Goal: Information Seeking & Learning: Learn about a topic

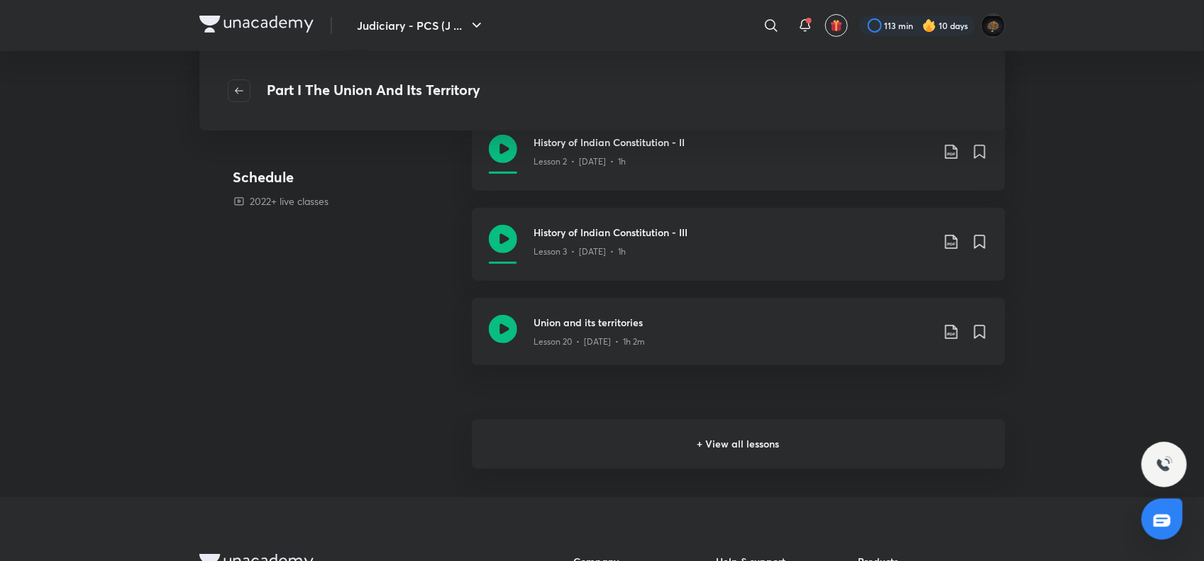
click at [617, 441] on h6 "+ View all lessons" at bounding box center [739, 444] width 534 height 50
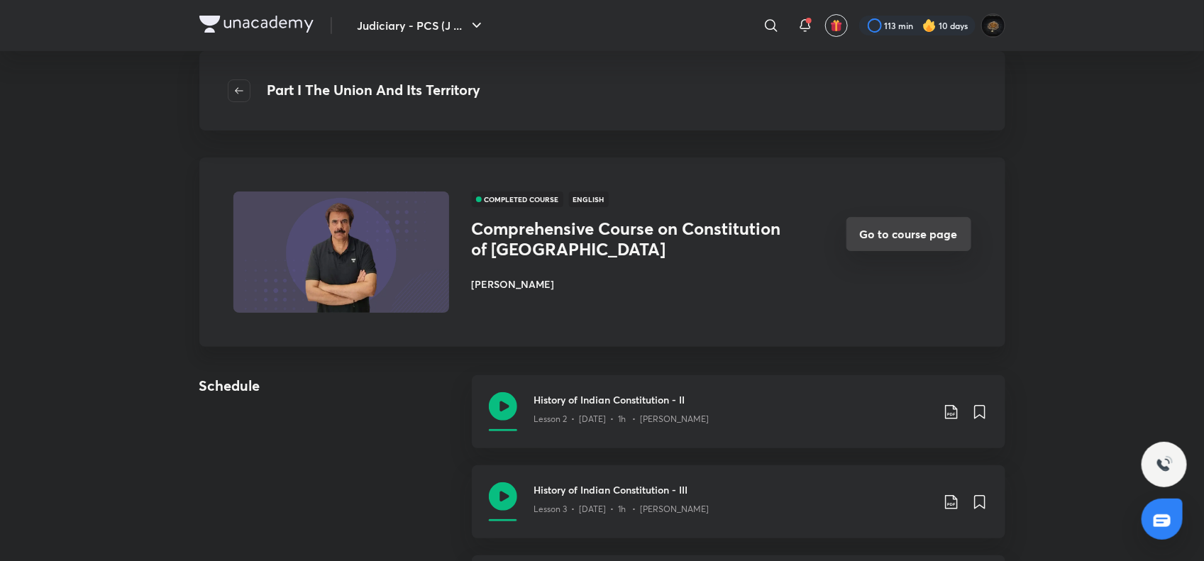
click at [920, 232] on button "Go to course page" at bounding box center [908, 234] width 125 height 34
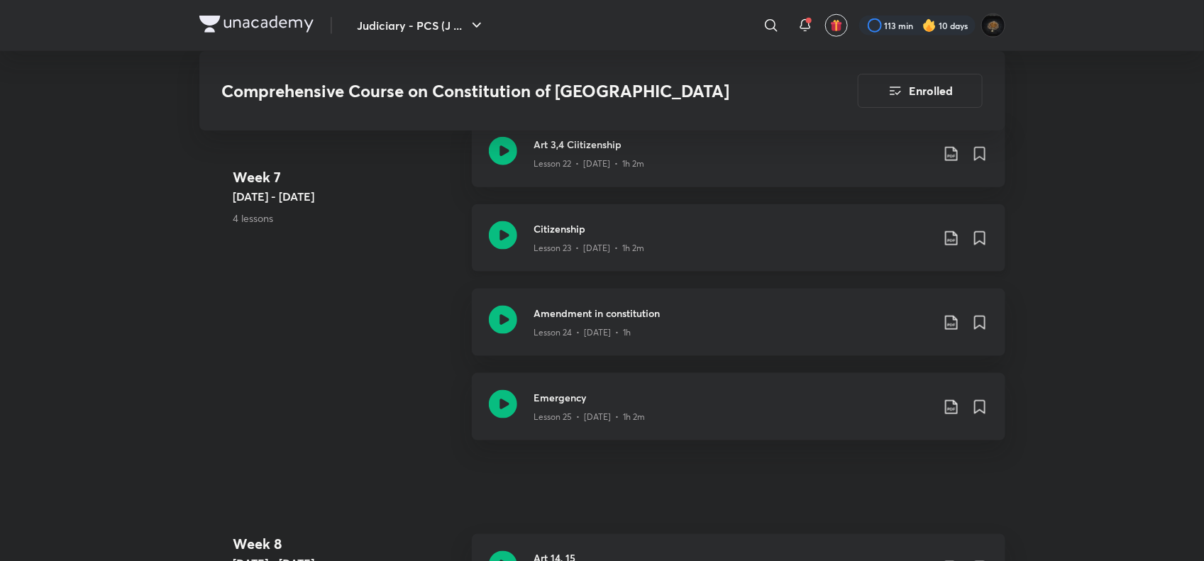
scroll to position [3233, 0]
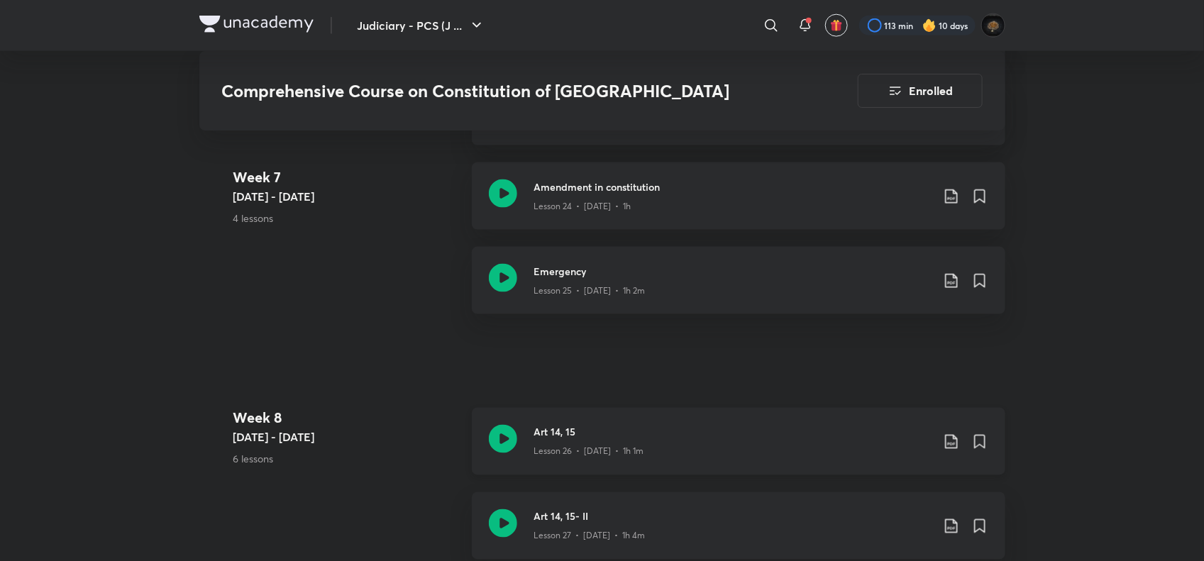
click at [506, 425] on icon at bounding box center [503, 439] width 28 height 28
